Goal: Information Seeking & Learning: Learn about a topic

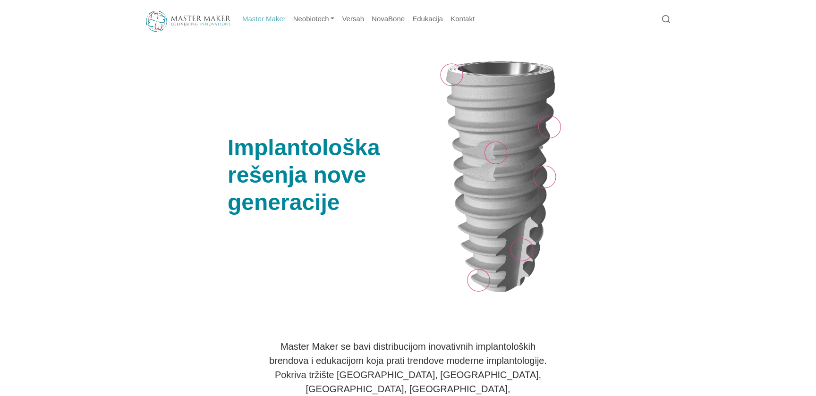
click at [275, 66] on div "Implantološka rešenja nove generacije" at bounding box center [329, 177] width 212 height 240
click at [266, 17] on link "Master Maker" at bounding box center [264, 19] width 51 height 18
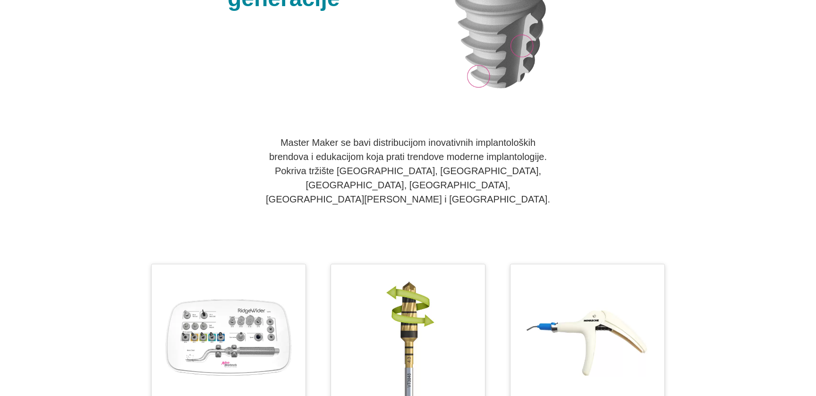
scroll to position [459, 0]
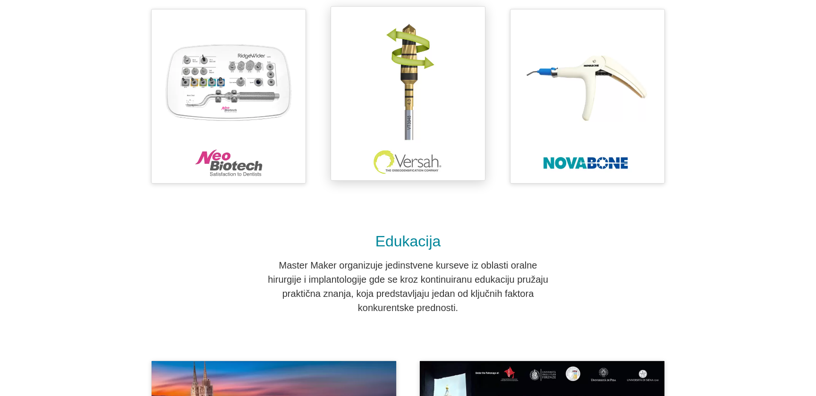
click at [416, 136] on img at bounding box center [408, 93] width 145 height 164
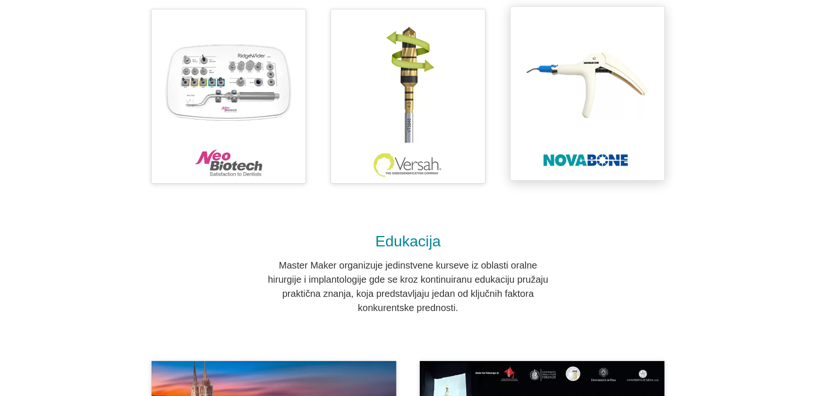
click at [617, 117] on img at bounding box center [587, 93] width 145 height 164
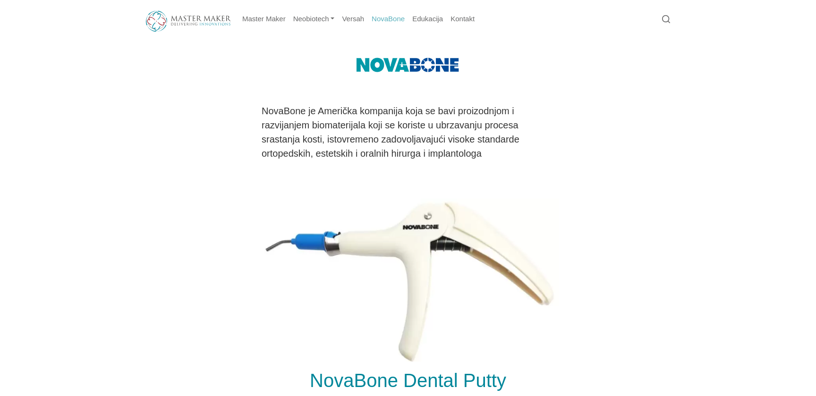
click at [170, 188] on div at bounding box center [408, 184] width 515 height 12
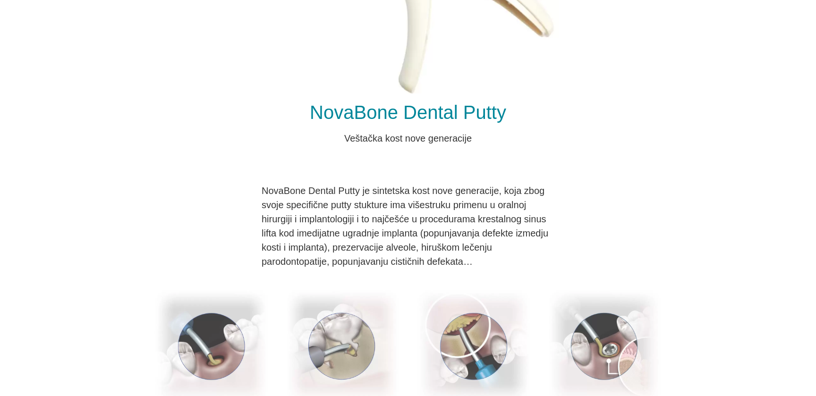
scroll to position [0, 0]
